Goal: Task Accomplishment & Management: Complete application form

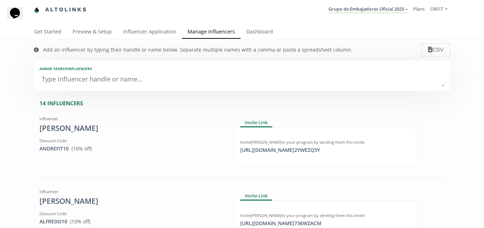
click at [182, 79] on textarea at bounding box center [242, 80] width 405 height 14
type textarea "Ed"
type input "Ed"
type input "ED"
type textarea "Edu"
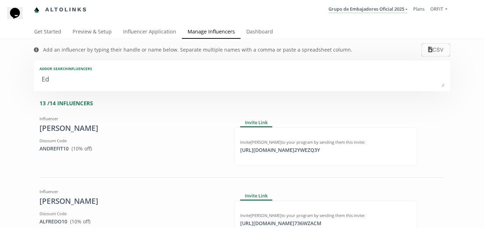
type input "Edu"
type input "EDU"
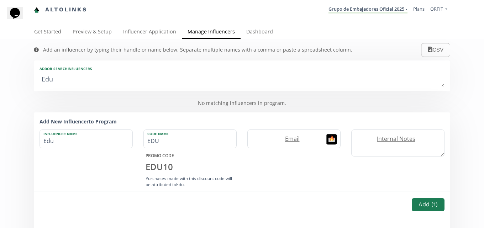
type textarea "Edua"
type input "Edua"
type input "EDUA"
type textarea "Eduar"
type input "Eduar"
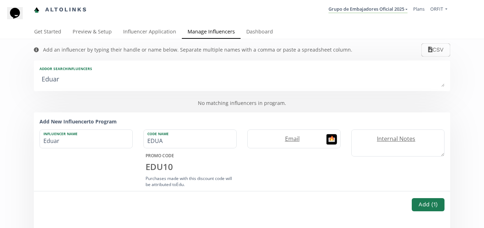
type input "EDUAR"
type textarea "Eduard"
type input "Eduard"
type input "EDUARD"
type textarea "Eduardo"
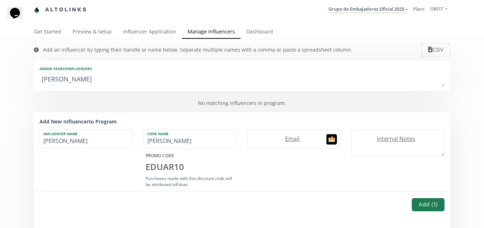
type input "Eduardo"
type input "[PERSON_NAME]"
type textarea "Eduardo A"
type input "Eduardo A"
type textarea "Eduardo An"
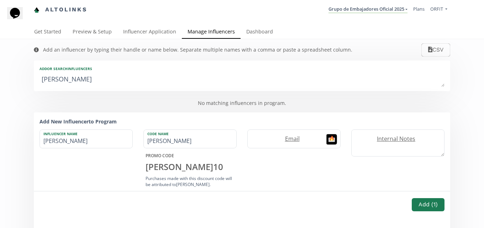
type input "Eduardo An"
type textarea "Eduardo And"
type input "Eduardo And"
type textarea "Eduardo Andr"
type input "Eduardo Andr"
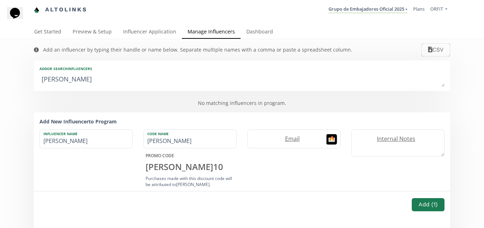
type textarea "Eduardo Andre"
type input "Eduardo Andre"
type textarea "Eduardo Andres"
type input "Eduardo Andres"
type textarea "Eduardo Andres O"
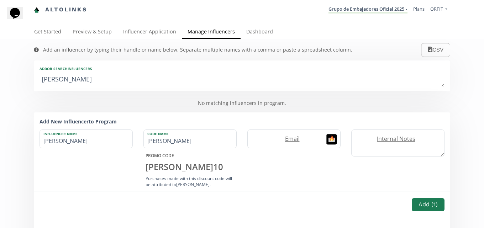
type input "Eduardo Andres O"
type textarea "Eduardo Andres Or"
type input "Eduardo Andres Or"
type textarea "Eduardo Andres Oro"
type input "Eduardo Andres Oro"
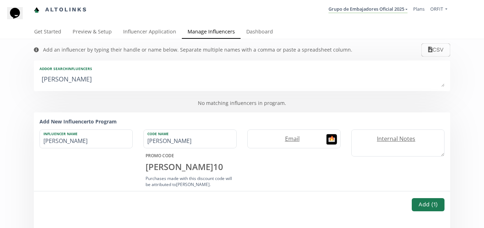
type textarea "Eduardo Andres Oroz"
type input "Eduardo Andres Oroz"
type textarea "Eduardo Andres Orozc"
type input "Eduardo Andres Orozc"
type textarea "Eduardo Andres Orozco"
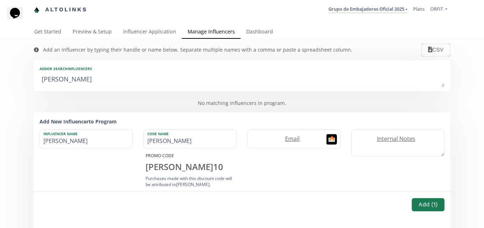
type input "Eduardo Andres Orozco"
type textarea "Eduardo Andres Orozco O"
type input "Eduardo Andres Orozco O"
type textarea "Eduardo Andres Orozco Os"
type input "Eduardo Andres Orozco Os"
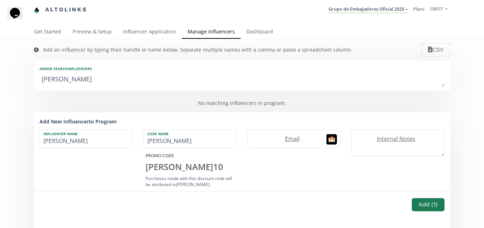
type textarea "Eduardo Andres Orozco Oso"
type input "Eduardo Andres Orozco Oso"
type textarea "Eduardo Andres Orozco Osor"
type input "Eduardo Andres Orozco Osor"
type textarea "Eduardo Andres Orozco Osori"
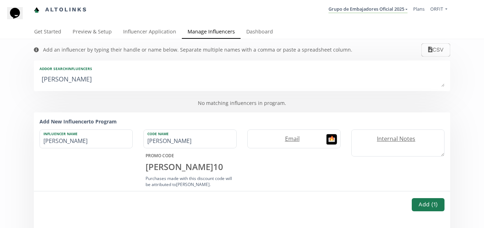
type input "Eduardo Andres Orozco Osori"
type textarea "[PERSON_NAME] [PERSON_NAME]"
type input "[PERSON_NAME] [PERSON_NAME]"
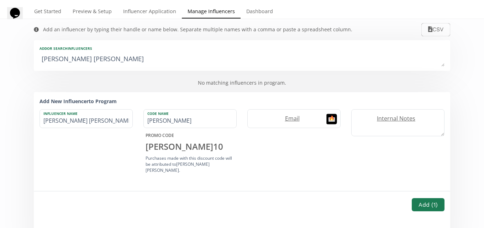
scroll to position [36, 0]
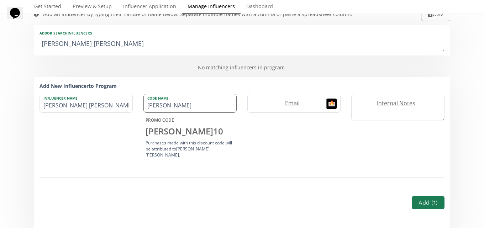
type textarea "[PERSON_NAME] [PERSON_NAME]"
click at [181, 107] on input "EDUARDO" at bounding box center [190, 103] width 93 height 18
click at [419, 201] on button "Add ( 1 )" at bounding box center [428, 202] width 35 height 15
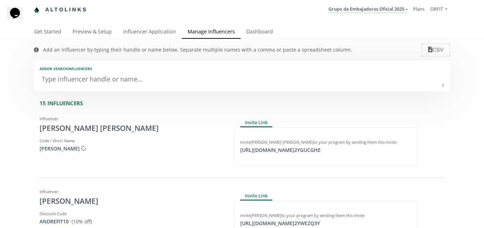
click at [217, 79] on textarea at bounding box center [242, 80] width 405 height 14
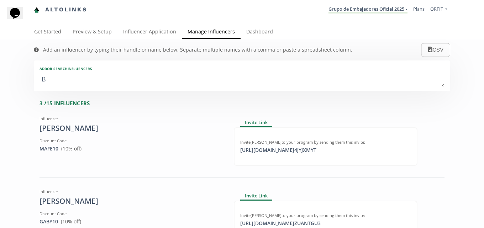
type textarea "Br"
type input "Br"
type input "BR"
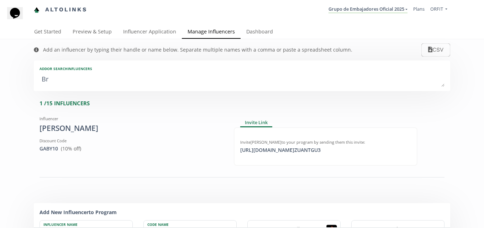
type textarea "Bri"
type input "Bri"
type input "BRI"
type textarea "Bria"
type input "Bria"
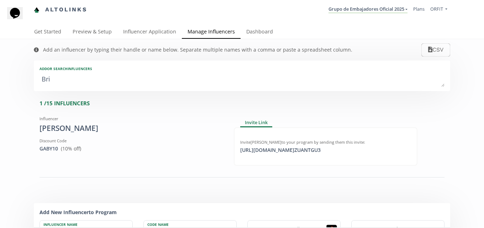
type input "BRIA"
type textarea "Brian"
type input "Brian"
type input "[PERSON_NAME]"
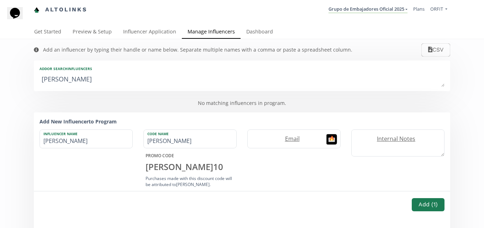
type textarea "Brian A"
type input "Brian A"
type textarea "Brian Ar"
type input "Brian Ar"
type textarea "Brian Art"
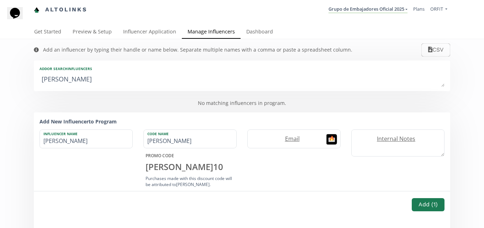
type input "Brian Art"
type textarea "Brian Arti"
type input "Brian Arti"
type textarea "Brian Art"
type input "Brian Art"
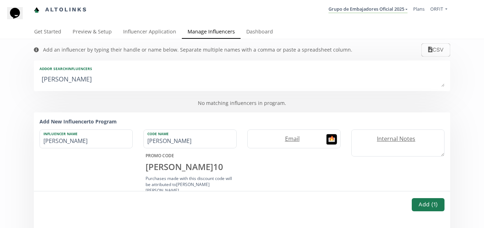
type textarea "Brian Artu"
type input "Brian Artu"
type textarea "Brian Artur"
type input "Brian Artur"
type textarea "Brian Arturo"
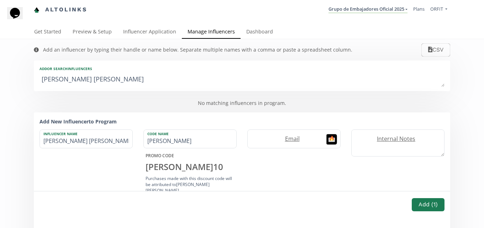
type input "Brian Arturo"
type textarea "Brian Arturo O"
type input "Brian Arturo O"
type textarea "Brian Arturo Or"
type input "Brian Arturo Or"
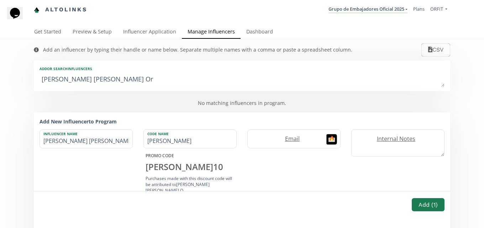
type textarea "Brian Arturo Oro"
type input "Brian Arturo Oro"
type textarea "Brian Arturo Oroz"
type input "Brian Arturo Oroz"
type textarea "Brian Arturo Orozc"
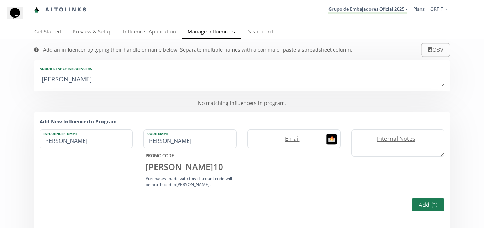
type input "Brian Arturo Orozc"
type textarea "Brian Arturo Orozco"
type input "Brian Arturo Orozco"
type textarea "Brian Arturo Orozco D"
type input "Brian Arturo Orozco D"
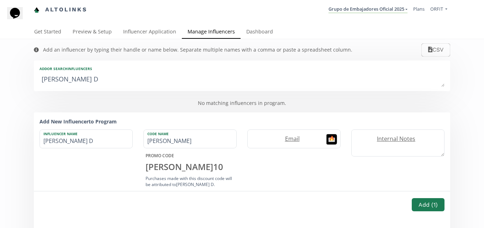
type textarea "Brian Arturo Orozco Di"
type input "Brian Arturo Orozco Di"
type textarea "Brian Arturo Orozco Dia"
type input "Brian Arturo Orozco Dia"
type textarea "[PERSON_NAME] [PERSON_NAME]"
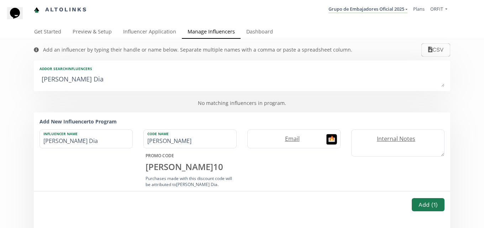
type input "[PERSON_NAME] [PERSON_NAME]"
type textarea "[PERSON_NAME] [PERSON_NAME]"
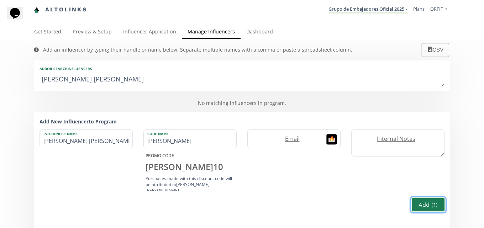
click at [422, 205] on button "Add ( 1 )" at bounding box center [428, 204] width 35 height 15
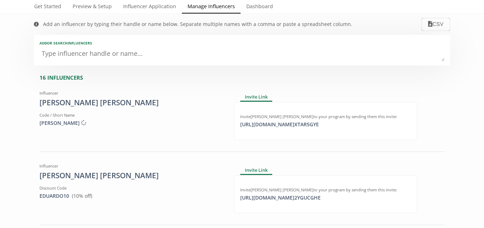
scroll to position [36, 0]
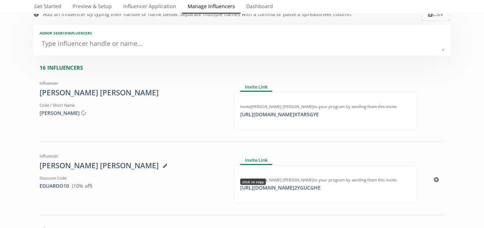
click at [250, 188] on div "[URL][DOMAIN_NAME] 2YGUCGHE click to copy" at bounding box center [280, 187] width 89 height 7
drag, startPoint x: 310, startPoint y: 116, endPoint x: 143, endPoint y: 182, distance: 179.6
click at [310, 116] on div "[URL][DOMAIN_NAME] XTAR5GYE click to copy" at bounding box center [279, 114] width 87 height 7
